Goal: Obtain resource: Obtain resource

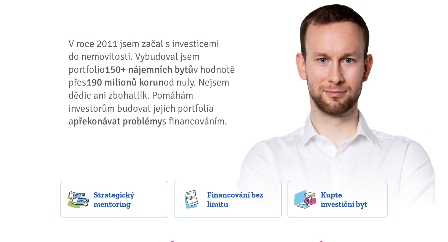
scroll to position [40, 0]
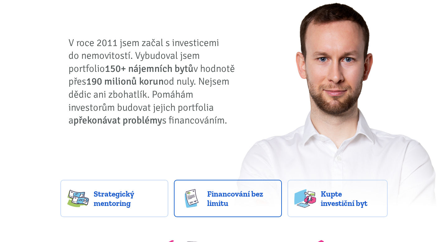
click at [198, 195] on img at bounding box center [192, 198] width 22 height 19
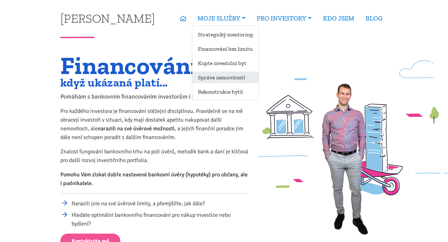
click at [219, 78] on link "Správa nemovitostí" at bounding box center [225, 78] width 66 height 12
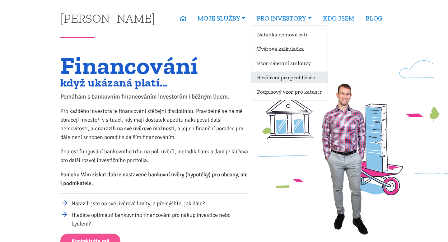
click at [282, 77] on link "Rozšíření pro prohlížeče" at bounding box center [289, 78] width 76 height 12
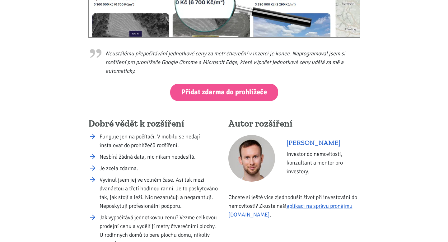
scroll to position [238, 0]
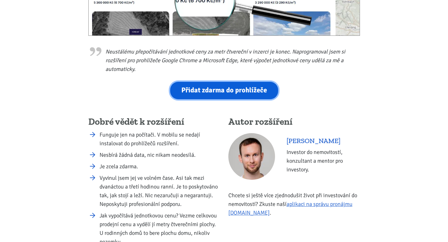
click at [190, 90] on link "Přidat zdarma do prohlížeče" at bounding box center [224, 90] width 108 height 17
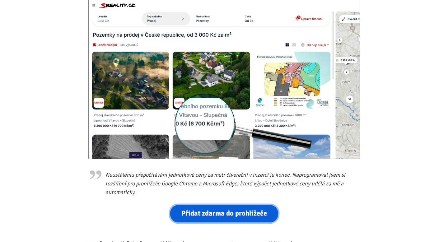
scroll to position [0, 0]
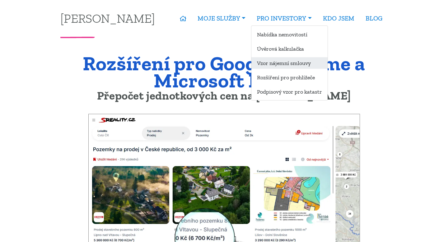
click at [269, 65] on link "Vzor nájemní smlouvy" at bounding box center [289, 63] width 76 height 12
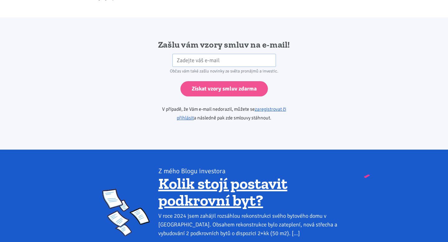
scroll to position [1033, 0]
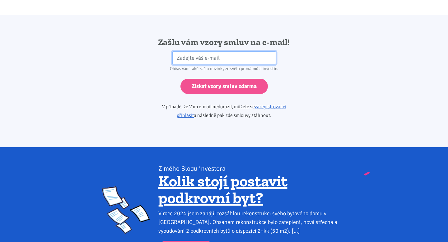
click at [221, 51] on input "email" at bounding box center [224, 57] width 104 height 13
drag, startPoint x: 234, startPoint y: 49, endPoint x: 168, endPoint y: 45, distance: 66.0
click at [168, 51] on div "vanevo00@gmail.com" at bounding box center [224, 57] width 112 height 13
type input "vojtech@vanekrealestate.cz"
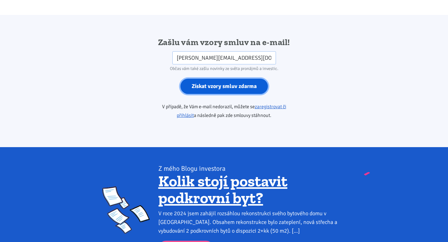
click at [213, 81] on input "Získat vzory smluv zdarma" at bounding box center [223, 86] width 87 height 15
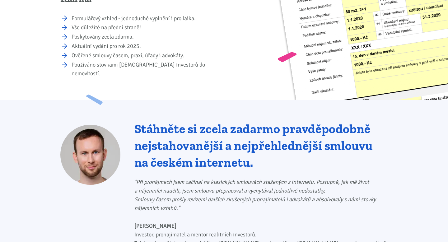
scroll to position [0, 0]
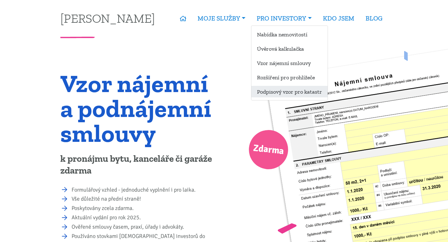
click at [272, 90] on link "Podpisový vzor pro katastr" at bounding box center [289, 92] width 76 height 12
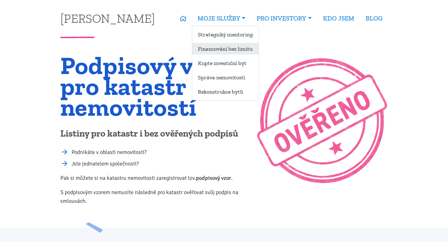
click at [226, 46] on link "Financování bez limitu" at bounding box center [225, 49] width 66 height 12
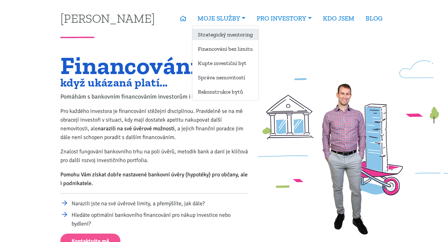
click at [219, 31] on link "Strategický mentoring" at bounding box center [225, 35] width 66 height 12
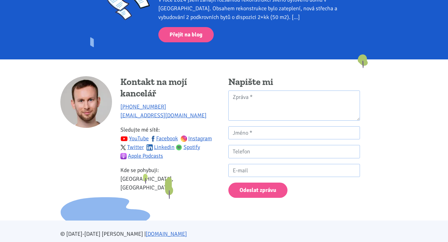
scroll to position [1363, 0]
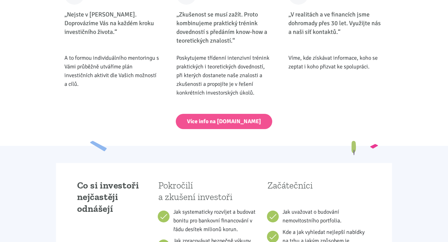
click at [203, 102] on div "1. „Nejste v tom sami. Doprovázíme Vás na každém kroku investičního života.“ A …" at bounding box center [224, 45] width 336 height 121
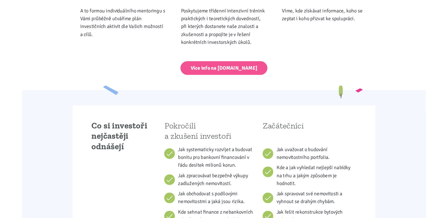
scroll to position [316, 0]
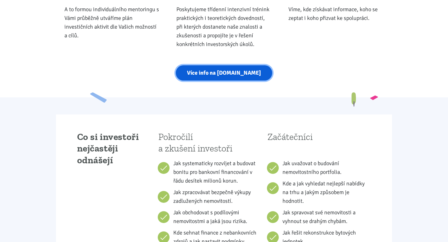
click at [221, 74] on link "Více info na strategickymentoring.cz" at bounding box center [224, 72] width 96 height 15
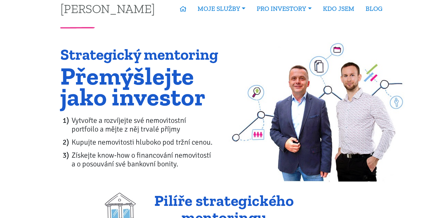
scroll to position [0, 0]
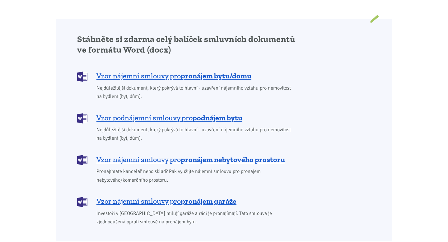
scroll to position [517, 0]
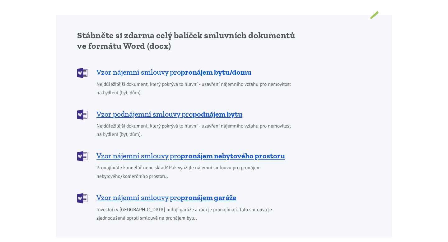
click at [189, 68] on b "pronájem bytu/domu" at bounding box center [216, 72] width 71 height 9
click at [178, 109] on span "Vzor podnájemní smlouvy pro podnájem bytu" at bounding box center [169, 114] width 146 height 10
click at [179, 151] on span "Vzor nájemní smlouvy pro pronájem nebytového prostoru" at bounding box center [190, 156] width 189 height 10
click at [176, 193] on span "Vzor nájemní smlouvy pro pronájem garáže" at bounding box center [166, 198] width 140 height 10
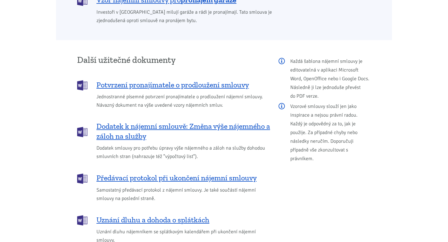
scroll to position [722, 0]
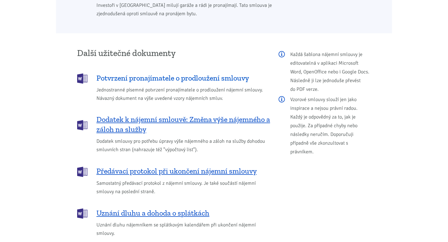
click at [172, 73] on span "Potvrzení pronajímatele o prodloužení smlouvy" at bounding box center [172, 78] width 152 height 10
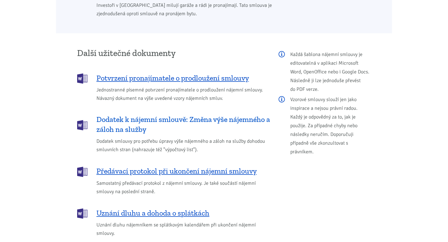
click at [173, 114] on span "Dodatek k nájemní smlouvě: Změna výše nájemného a záloh na služby" at bounding box center [183, 124] width 174 height 20
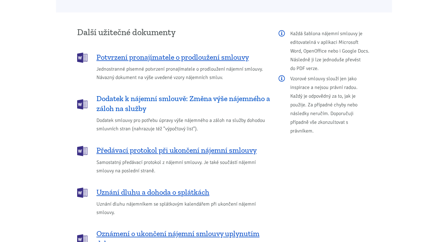
scroll to position [747, 0]
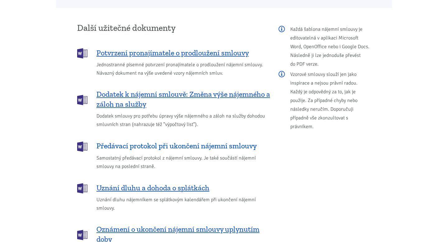
click at [165, 141] on span "Předávací protokol při ukončení nájemní smlouvy" at bounding box center [176, 146] width 160 height 10
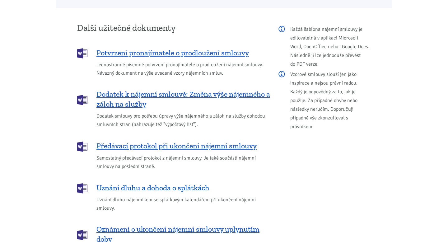
click at [159, 183] on span "Uznání dluhu a dohoda o splátkách" at bounding box center [152, 188] width 113 height 10
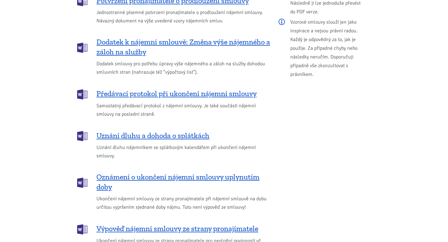
scroll to position [811, 0]
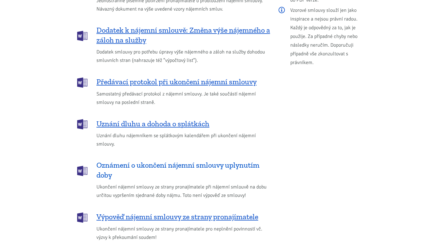
click at [151, 161] on span "Oznámení o ukončení nájemní smlouvy uplynutím doby" at bounding box center [183, 170] width 174 height 20
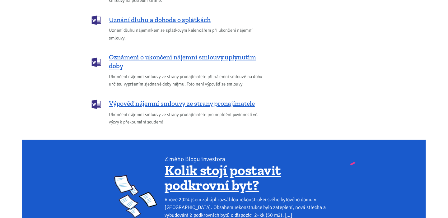
scroll to position [915, 0]
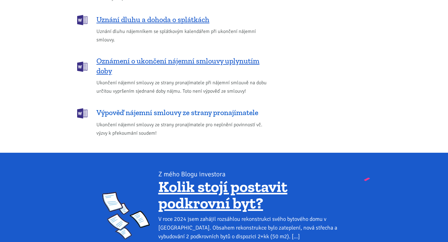
click at [117, 108] on span "Výpověď nájemní smlouvy ze strany pronajímatele" at bounding box center [177, 113] width 162 height 10
